Goal: Task Accomplishment & Management: Manage account settings

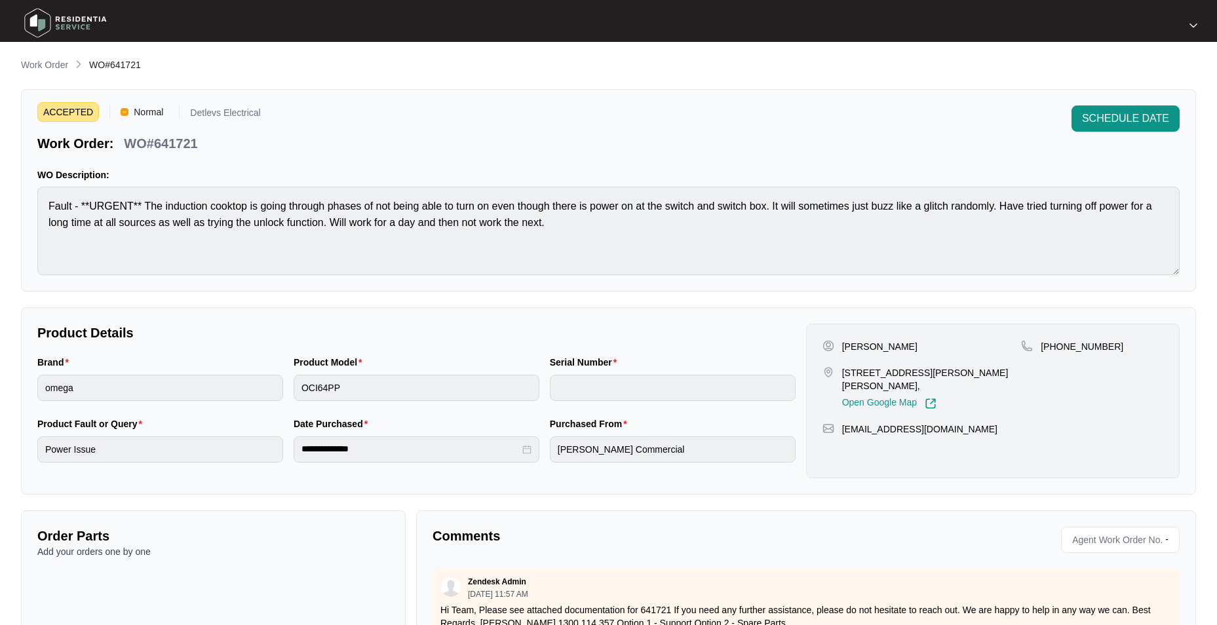
scroll to position [131, 0]
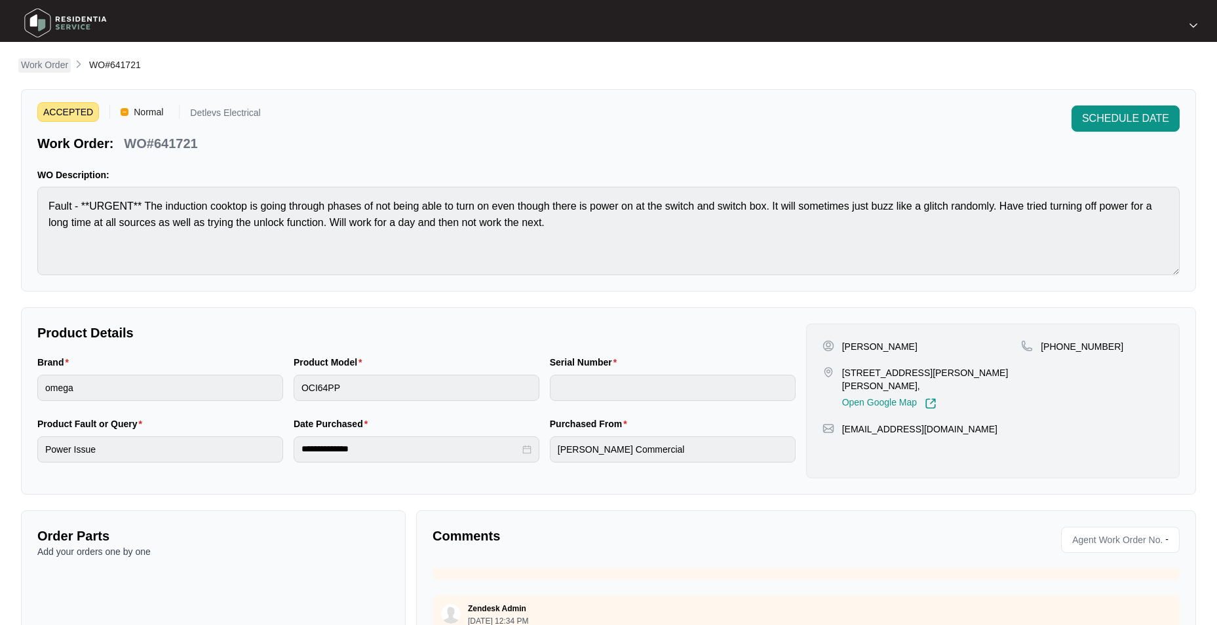
click at [49, 63] on p "Work Order" at bounding box center [44, 64] width 47 height 13
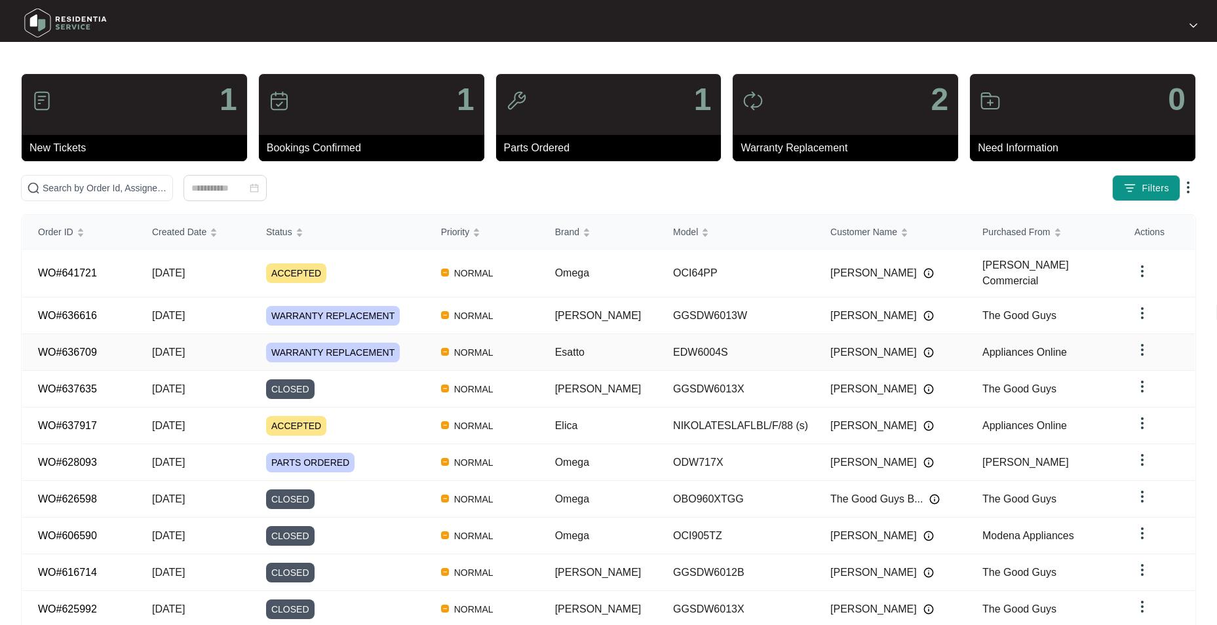
scroll to position [49, 0]
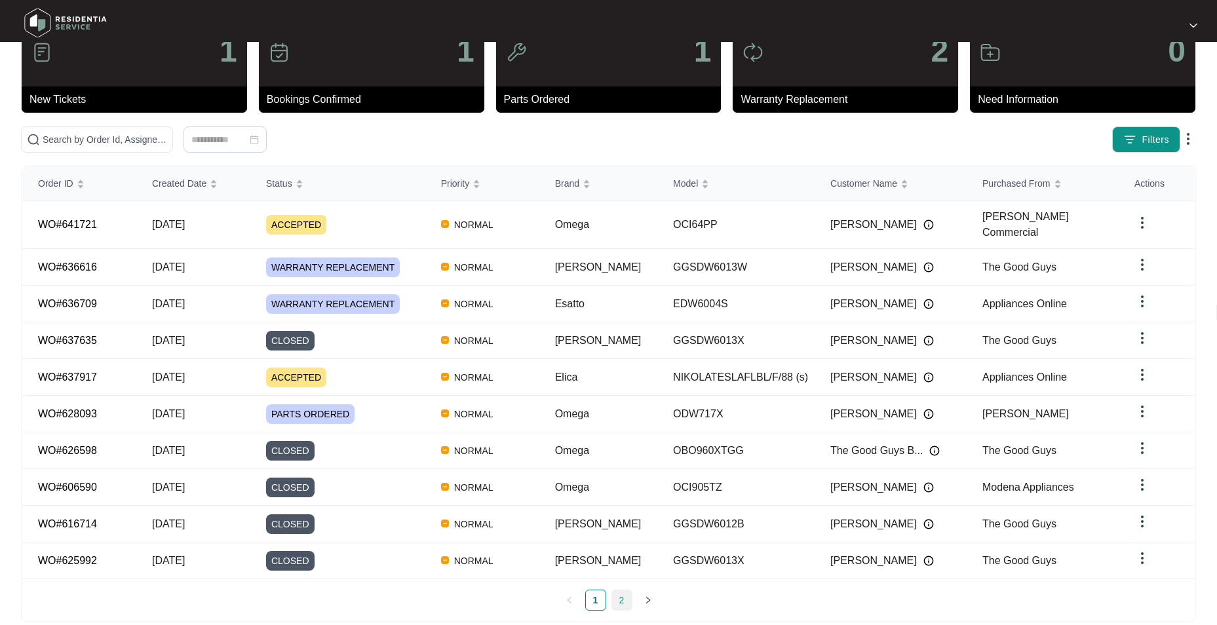
click at [625, 576] on div "Order ID Created Date Status Priority Brand Model Customer Name Purchased From …" at bounding box center [608, 389] width 1173 height 444
click at [627, 591] on link "2" at bounding box center [622, 601] width 20 height 20
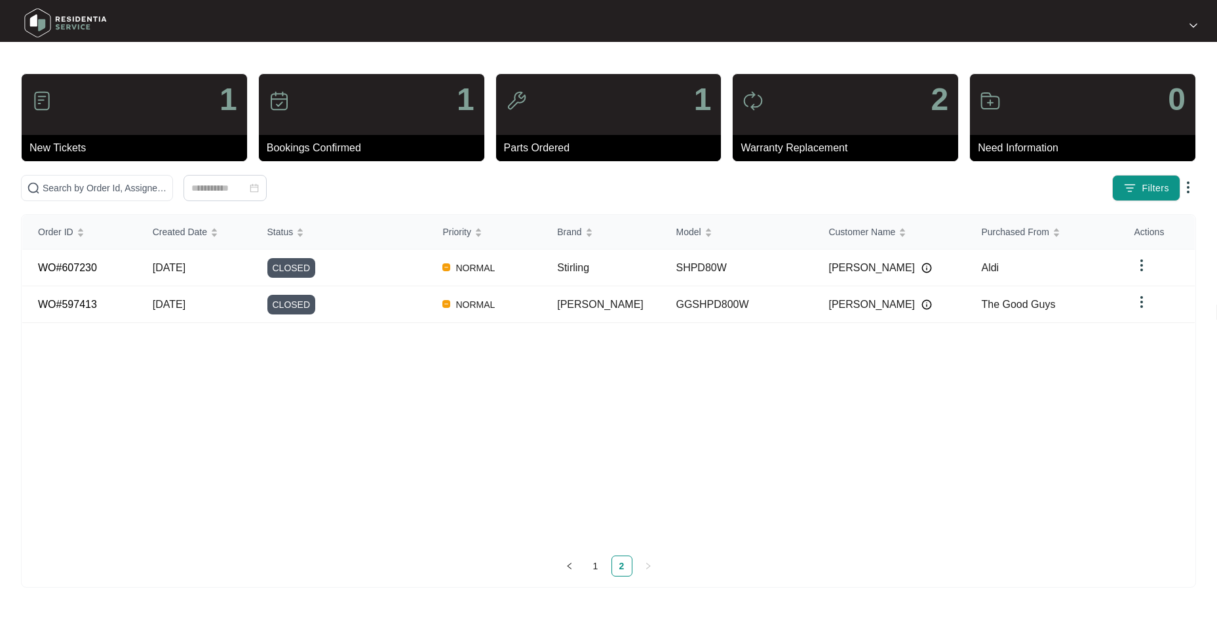
scroll to position [0, 0]
click at [604, 560] on link "1" at bounding box center [601, 567] width 20 height 20
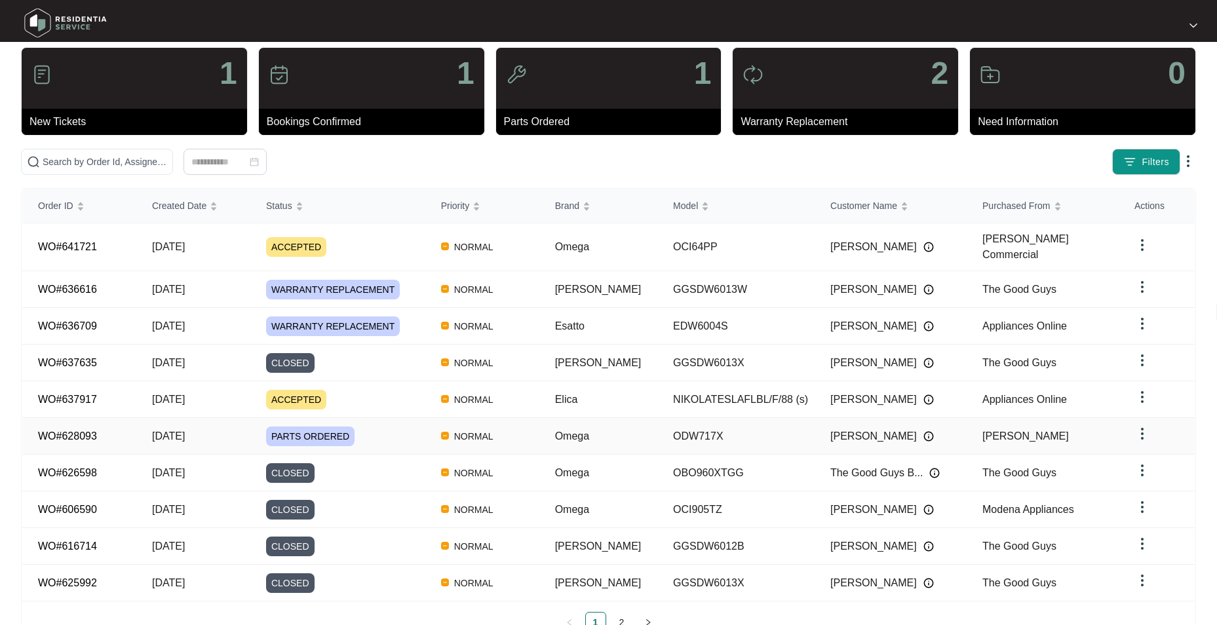
scroll to position [49, 0]
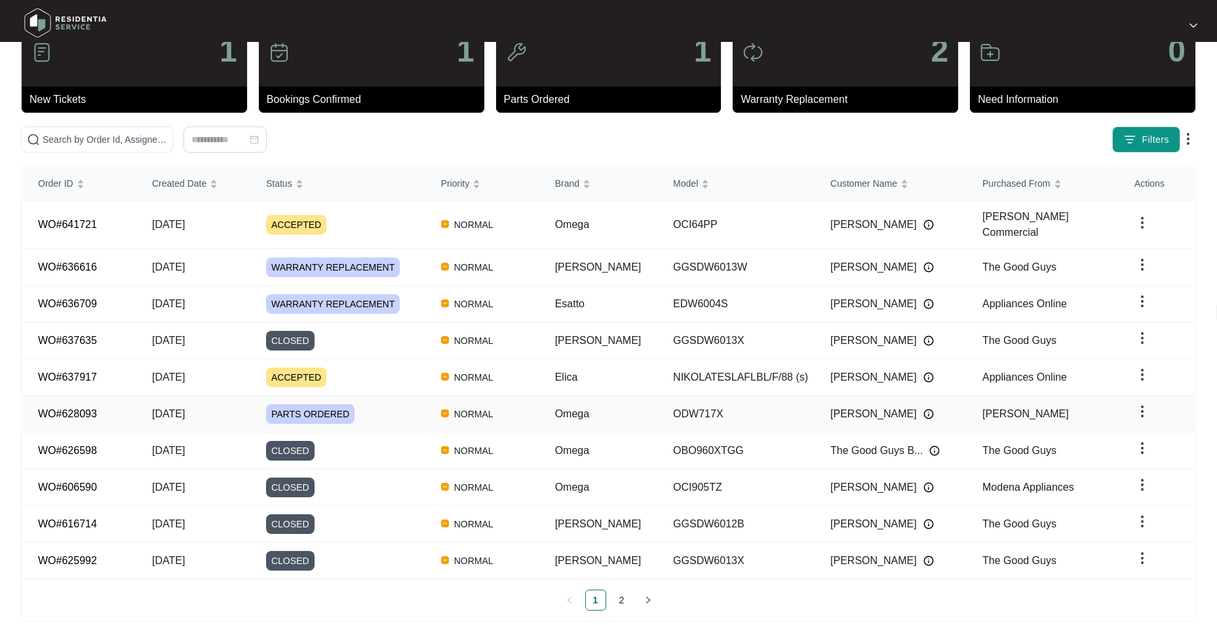
click at [146, 399] on td "[DATE]" at bounding box center [193, 414] width 114 height 37
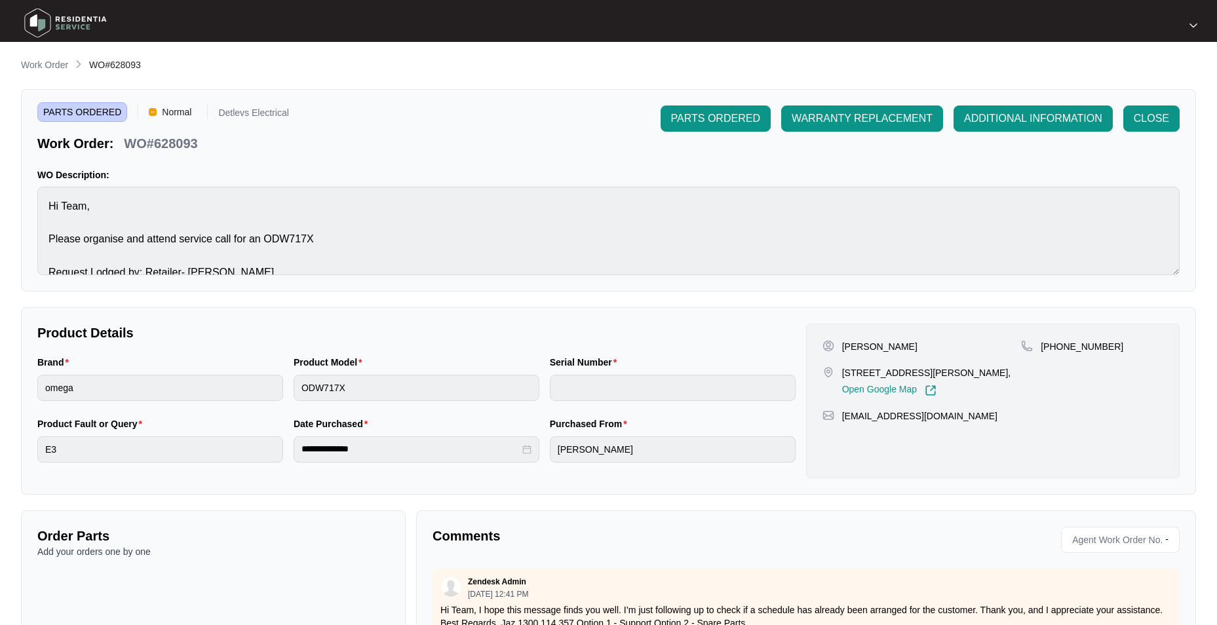
click at [170, 141] on p "WO#628093" at bounding box center [160, 143] width 73 height 18
copy p "628093"
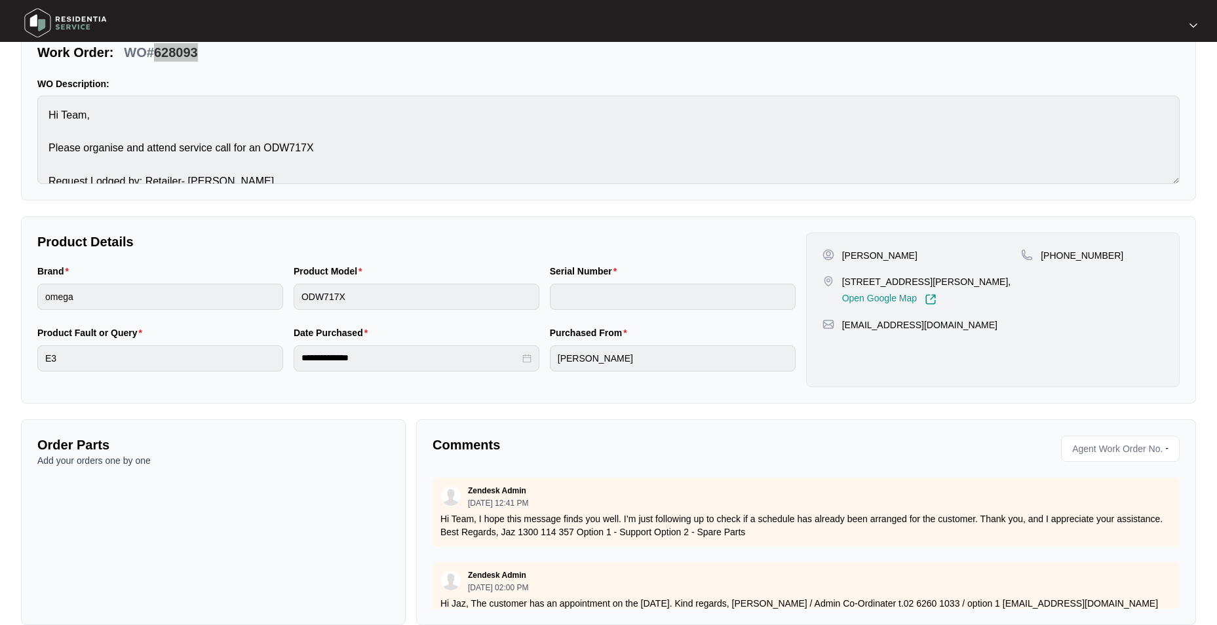
scroll to position [112, 0]
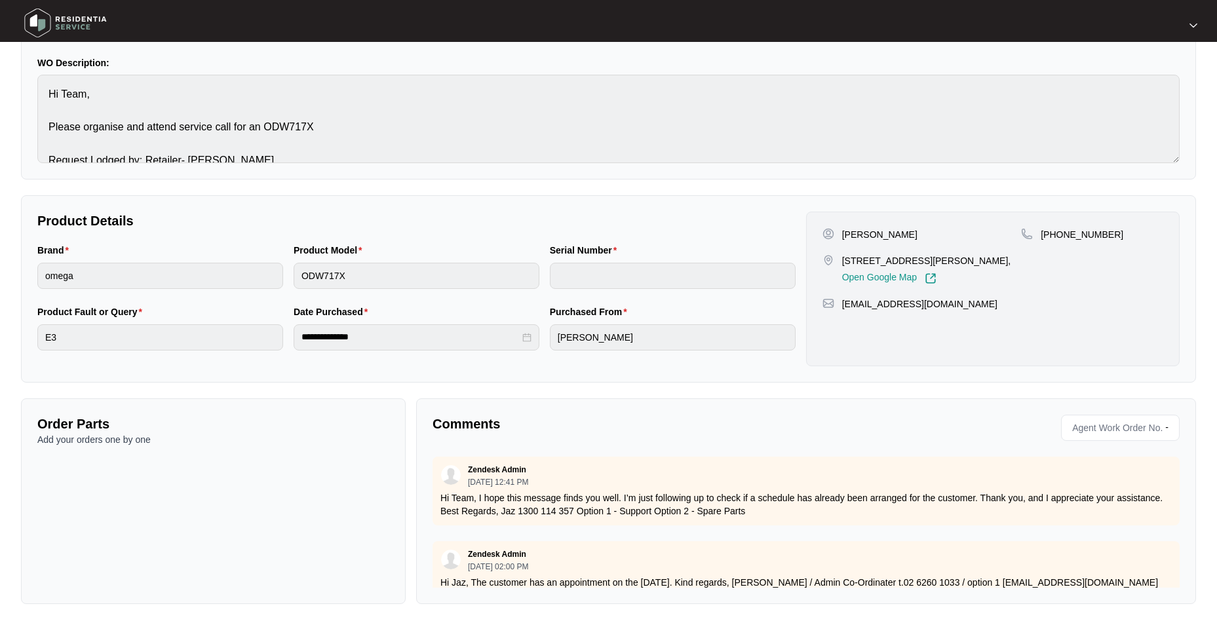
click at [256, 454] on div "Order Parts Add your orders one by one" at bounding box center [213, 502] width 385 height 206
click at [79, 445] on p "Add your orders one by one" at bounding box center [213, 439] width 352 height 13
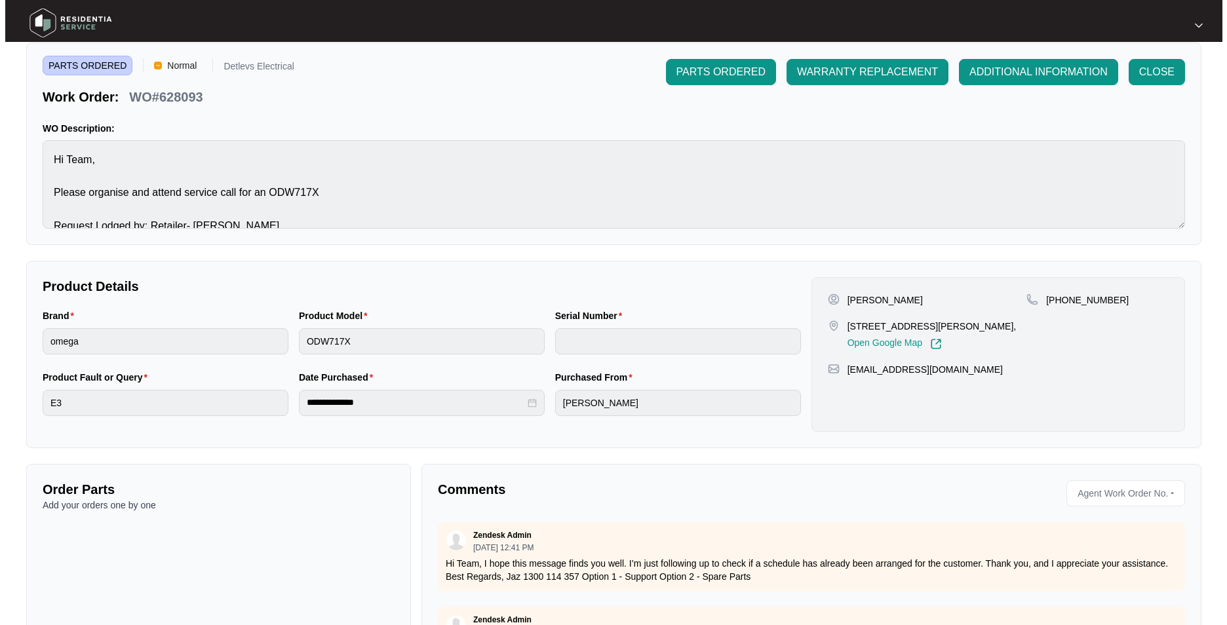
scroll to position [0, 0]
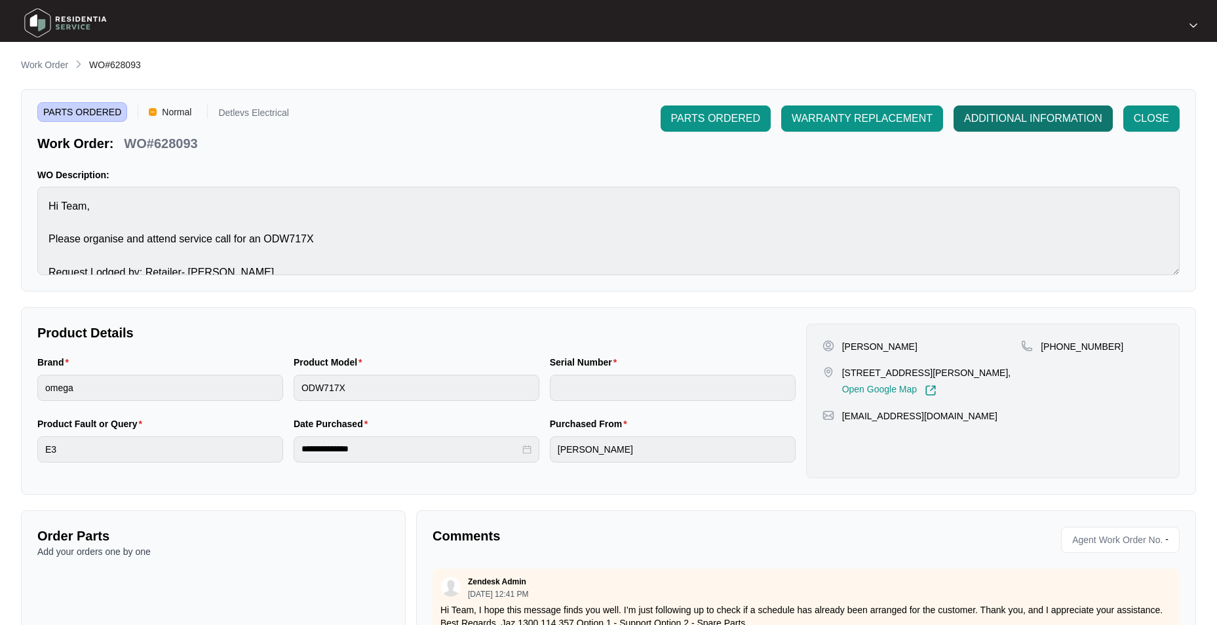
click at [993, 122] on span "ADDITIONAL INFORMATION" at bounding box center [1033, 119] width 138 height 16
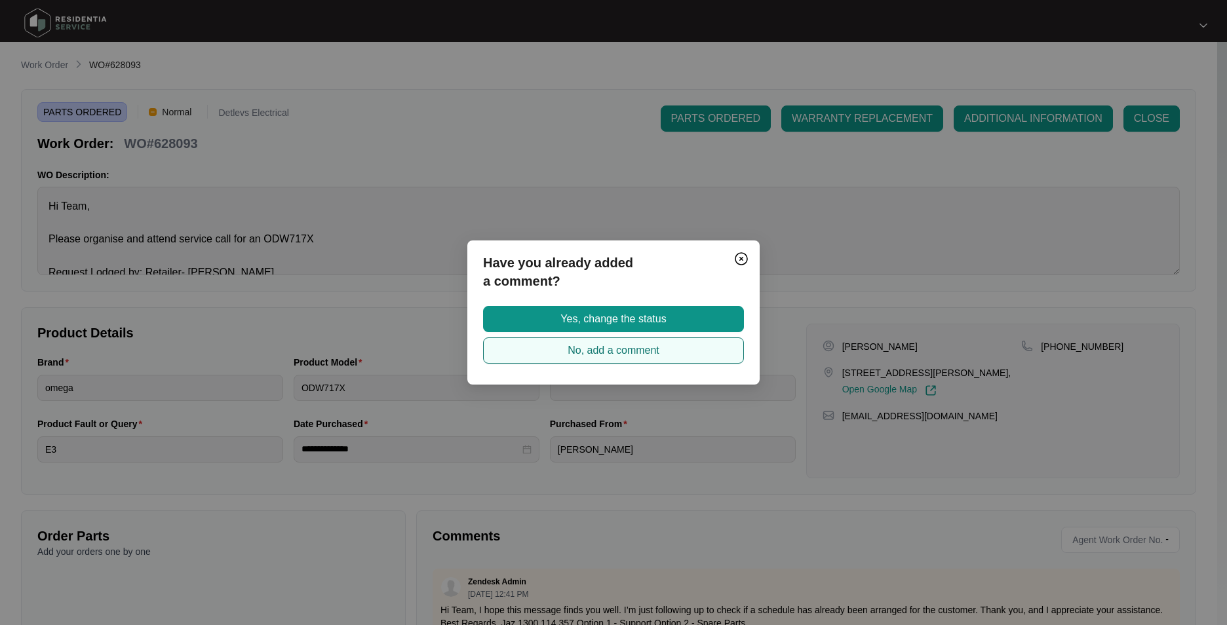
click at [635, 349] on span "No, add a comment" at bounding box center [614, 351] width 92 height 16
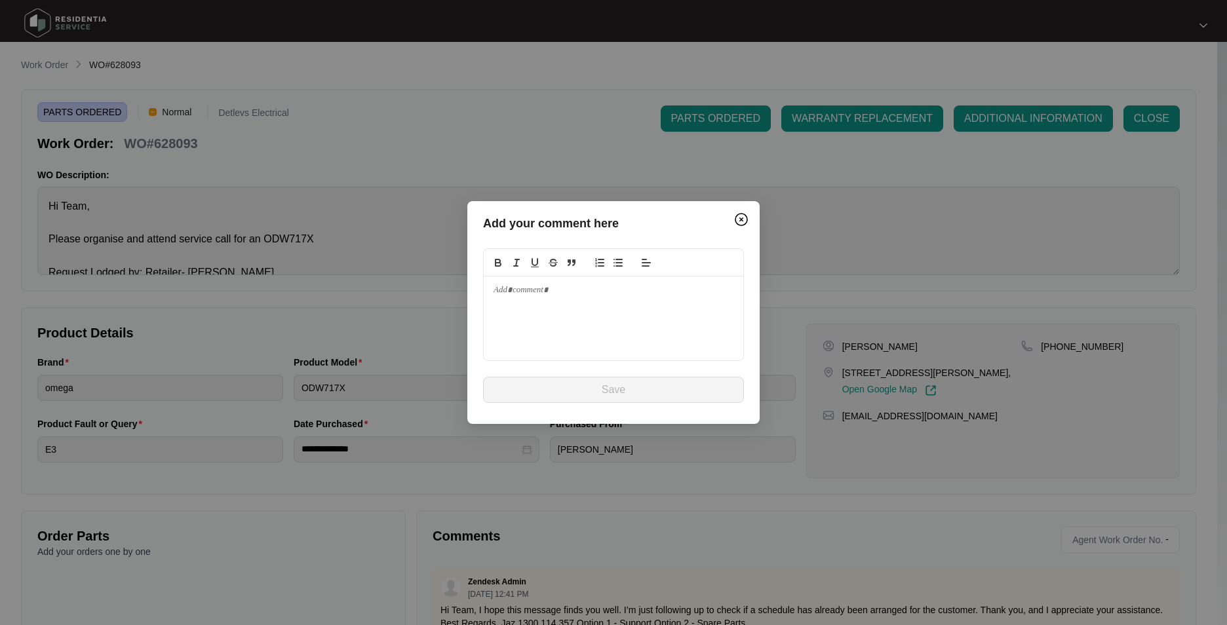
click at [644, 305] on div at bounding box center [614, 319] width 260 height 84
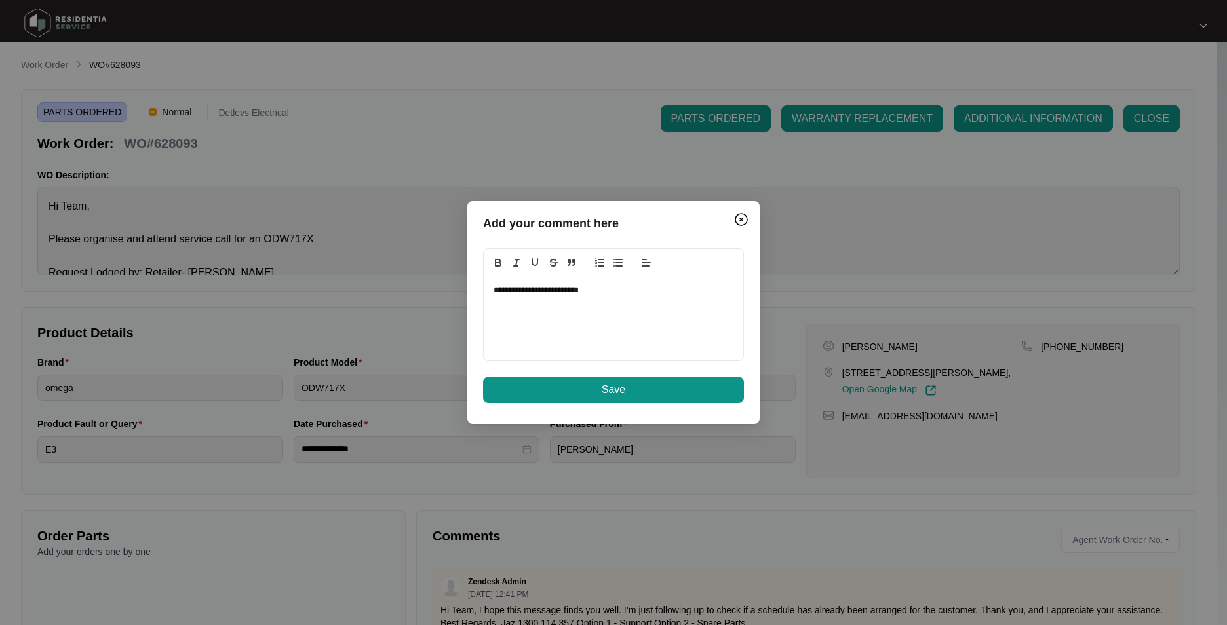
click at [612, 305] on div "**********" at bounding box center [614, 319] width 260 height 84
drag, startPoint x: 520, startPoint y: 318, endPoint x: 474, endPoint y: 319, distance: 45.9
click at [474, 319] on div "**********" at bounding box center [613, 312] width 292 height 222
click at [589, 337] on div "**********" at bounding box center [614, 319] width 260 height 84
click at [675, 318] on p "**********" at bounding box center [614, 314] width 240 height 12
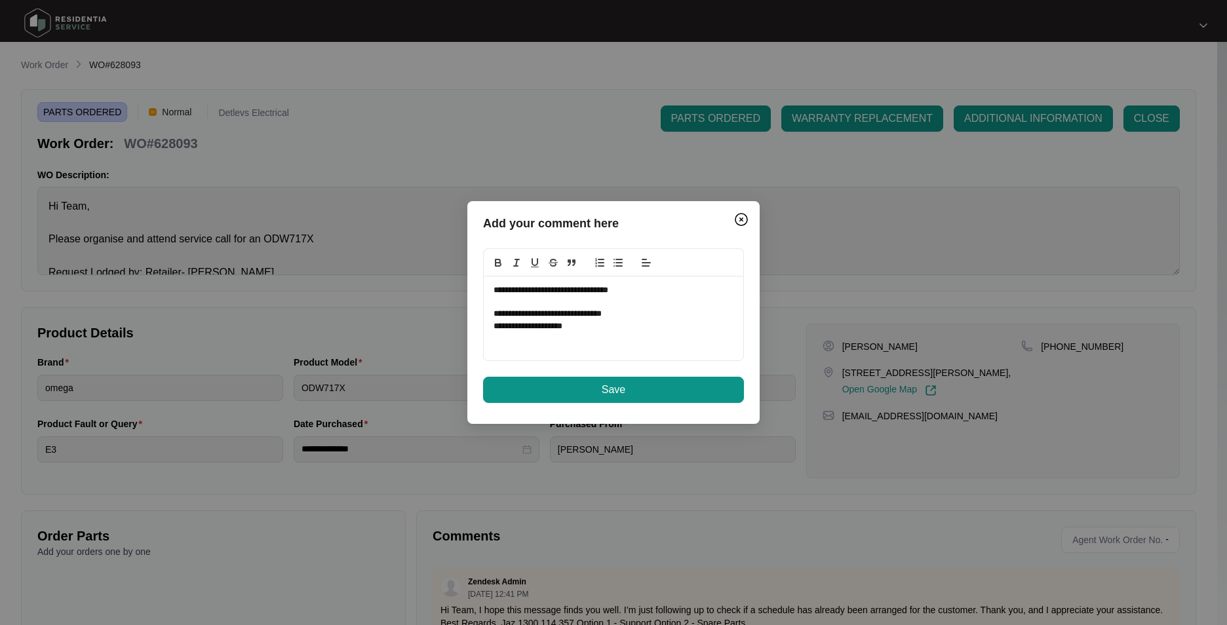
click at [621, 335] on div "**********" at bounding box center [614, 319] width 260 height 84
click at [526, 322] on p at bounding box center [614, 319] width 240 height 12
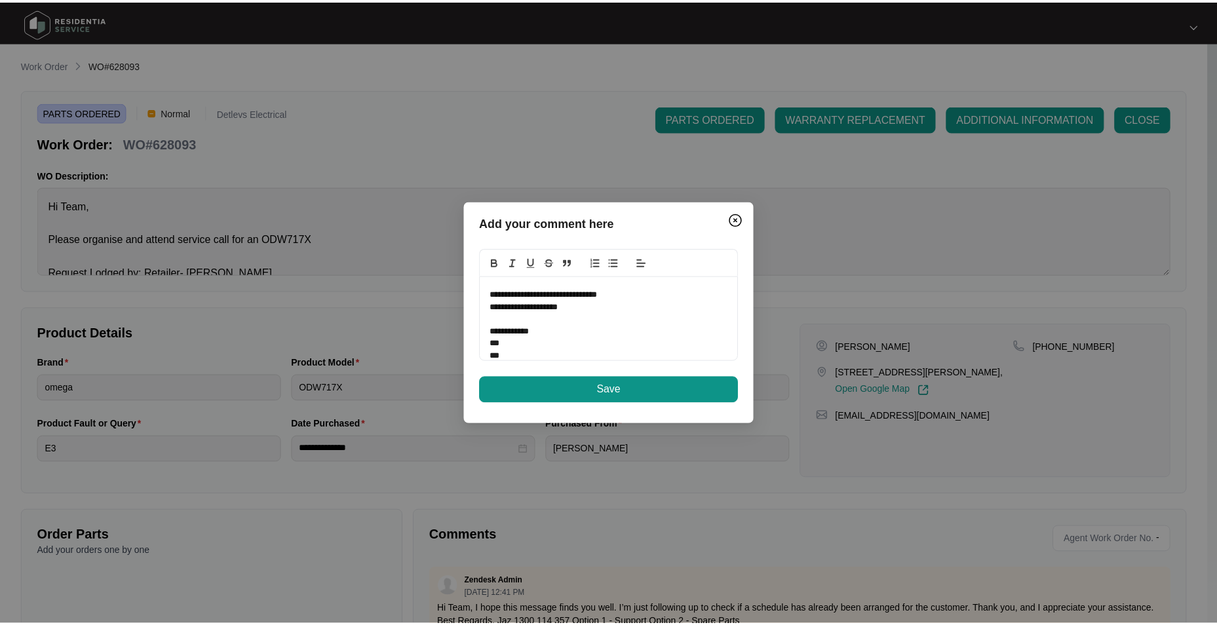
scroll to position [41, 0]
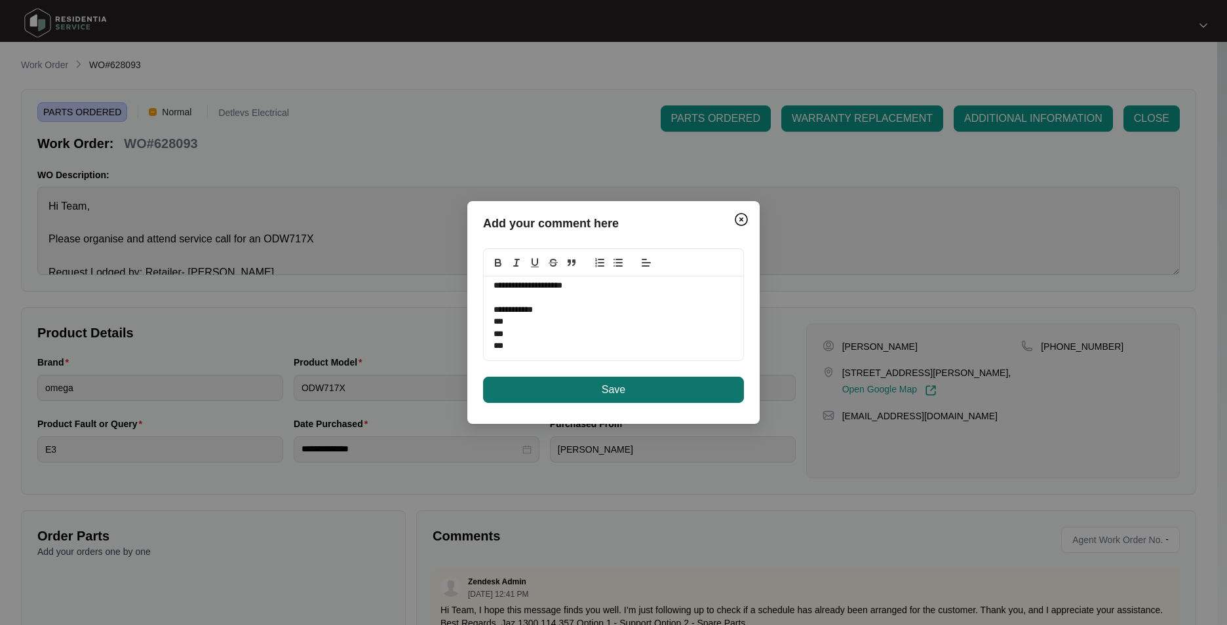
click at [591, 392] on button "Save" at bounding box center [613, 390] width 261 height 26
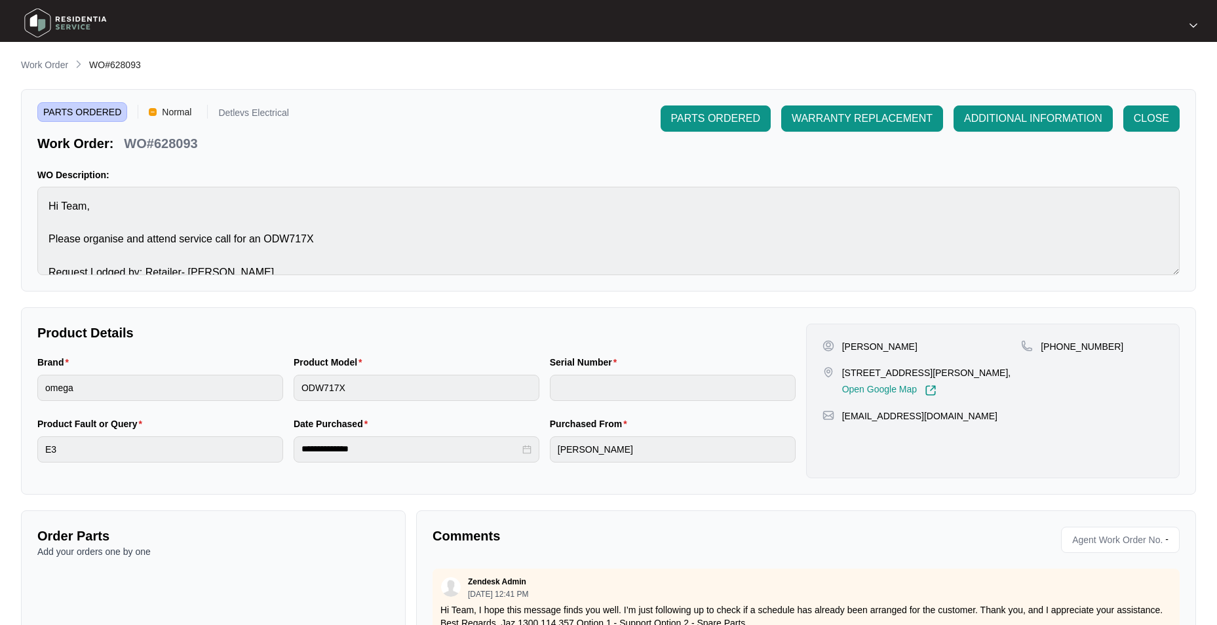
click at [1188, 41] on div at bounding box center [608, 23] width 1189 height 41
click at [49, 66] on p "Work Order" at bounding box center [44, 64] width 47 height 13
